Goal: Task Accomplishment & Management: Use online tool/utility

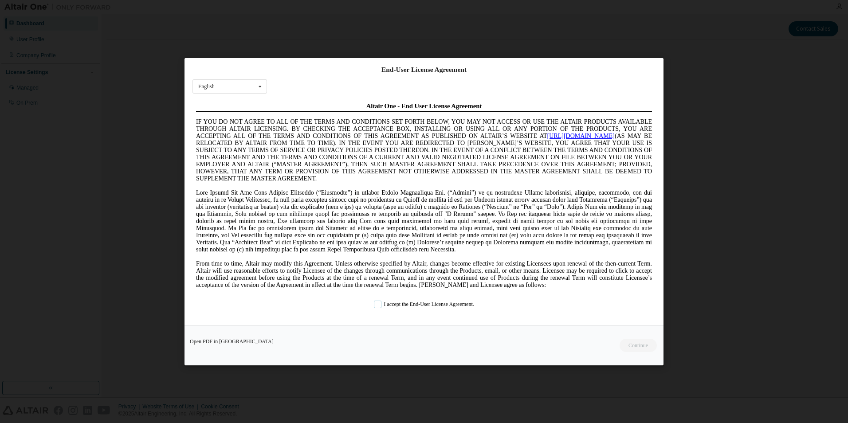
click at [374, 302] on label "I accept the End-User License Agreement." at bounding box center [424, 304] width 100 height 8
click at [627, 339] on button "Continue" at bounding box center [638, 344] width 38 height 13
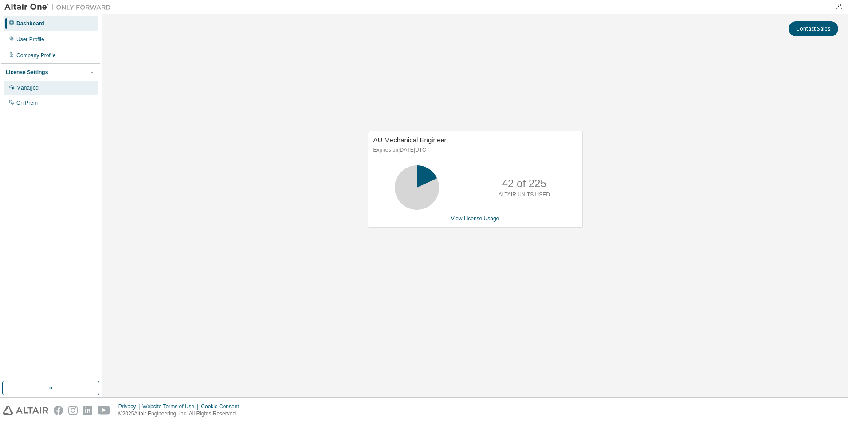
click at [28, 92] on div "Managed" at bounding box center [51, 88] width 94 height 14
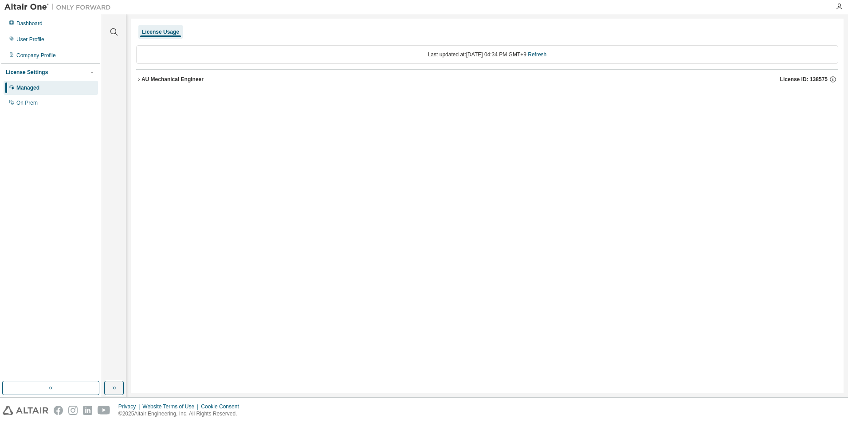
click at [151, 80] on div "AU Mechanical Engineer" at bounding box center [172, 79] width 62 height 7
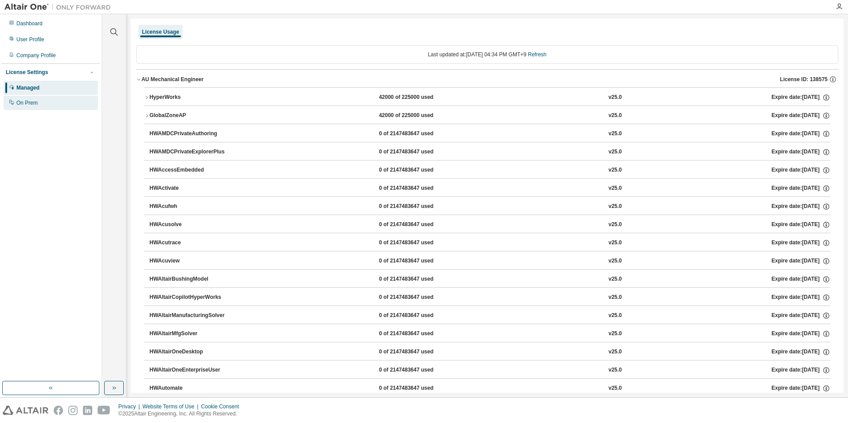
click at [45, 106] on div "On Prem" at bounding box center [51, 103] width 94 height 14
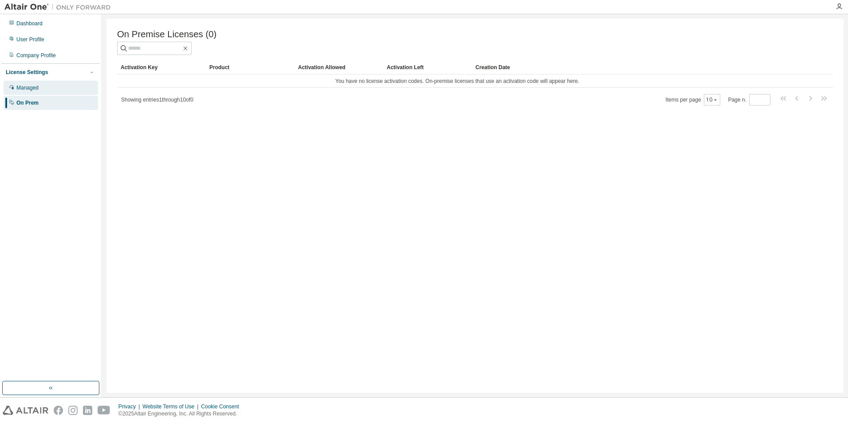
click at [45, 90] on div "Managed" at bounding box center [51, 88] width 94 height 14
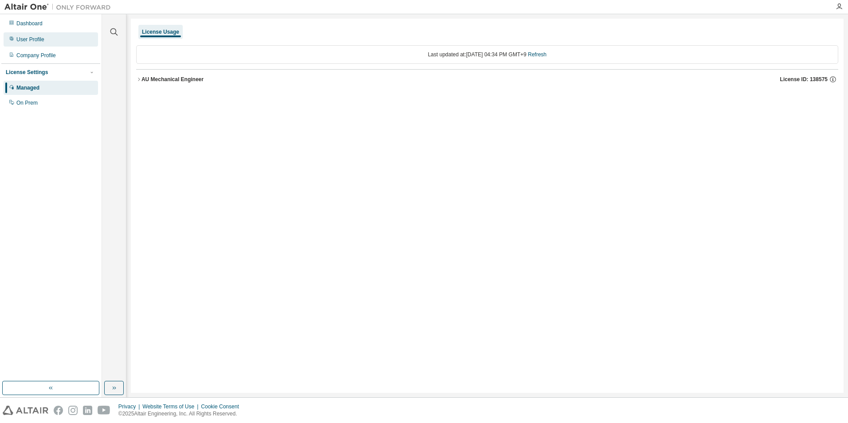
click at [32, 43] on div "User Profile" at bounding box center [30, 39] width 28 height 7
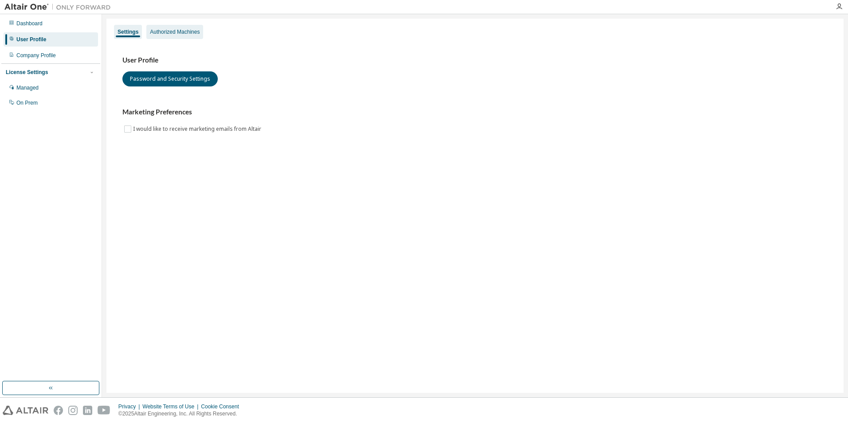
click at [170, 35] on div "Authorized Machines" at bounding box center [175, 31] width 50 height 7
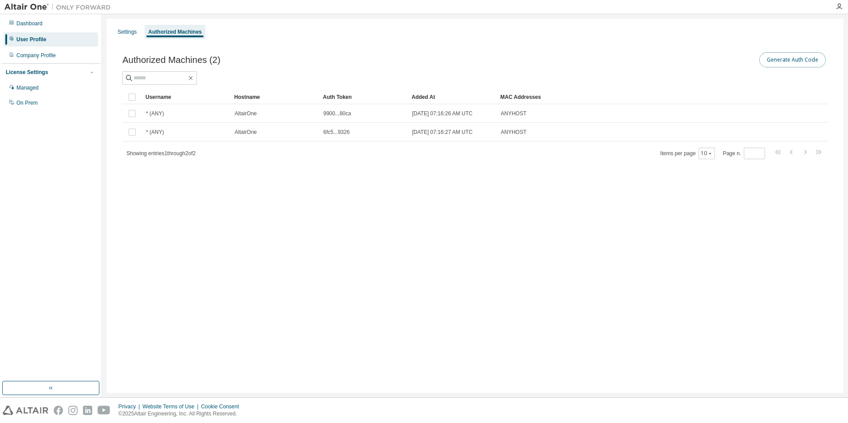
drag, startPoint x: 797, startPoint y: 59, endPoint x: 779, endPoint y: 95, distance: 39.5
click at [797, 59] on button "Generate Auth Code" at bounding box center [792, 59] width 67 height 15
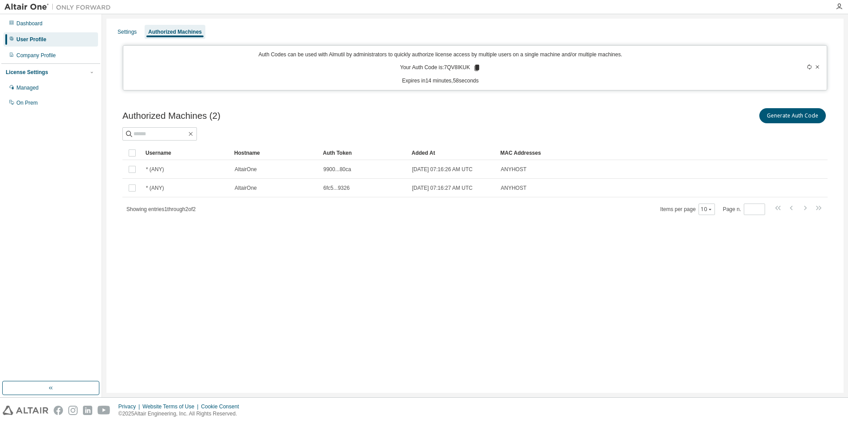
click at [457, 67] on p "Your Auth Code is: 7QV8IKUK" at bounding box center [440, 68] width 81 height 8
copy p "7QV8IKUK"
